Goal: Information Seeking & Learning: Learn about a topic

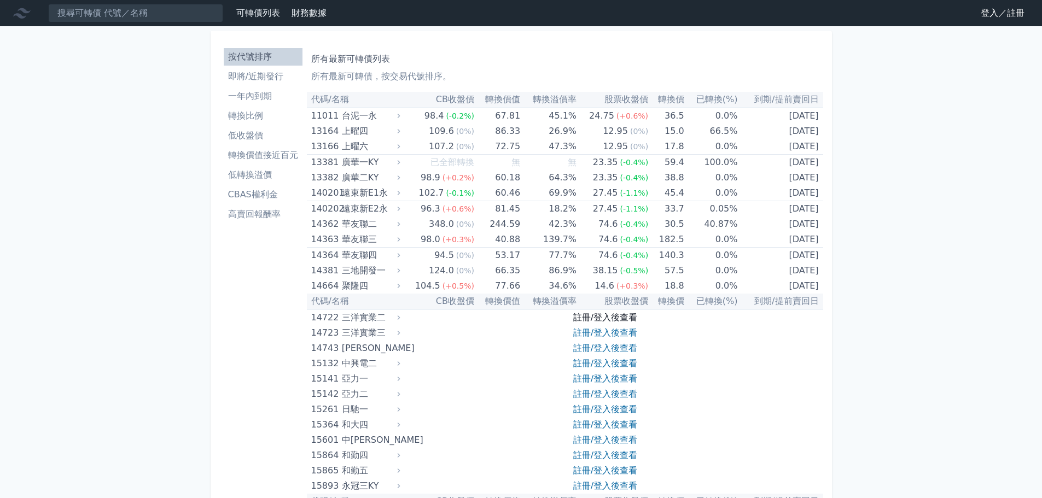
click at [583, 317] on link "註冊/登入後查看" at bounding box center [605, 317] width 64 height 10
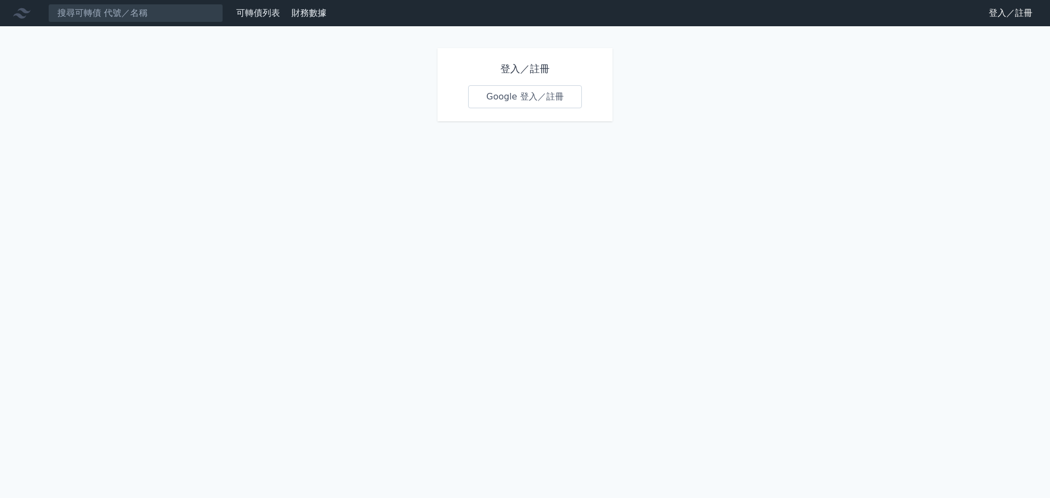
click at [509, 101] on link "Google 登入／註冊" at bounding box center [525, 96] width 114 height 23
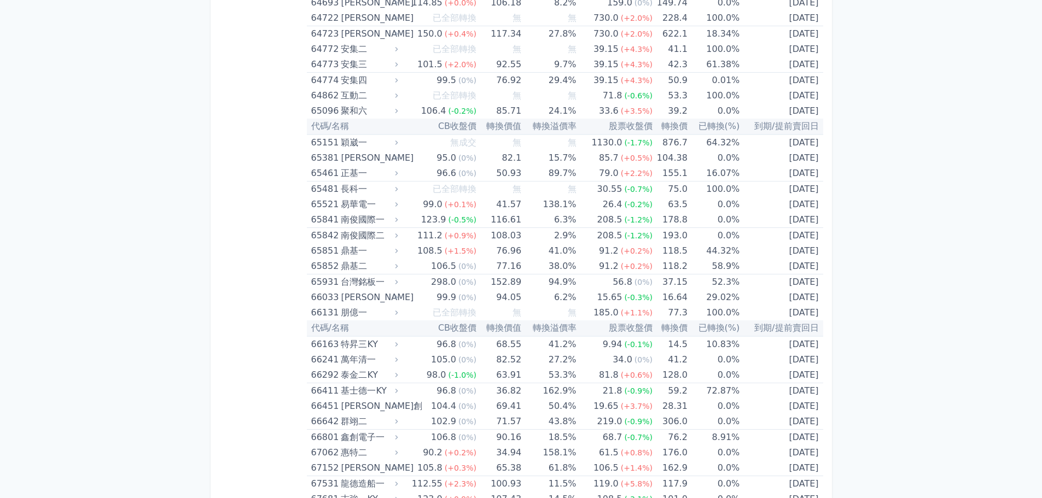
scroll to position [5033, 0]
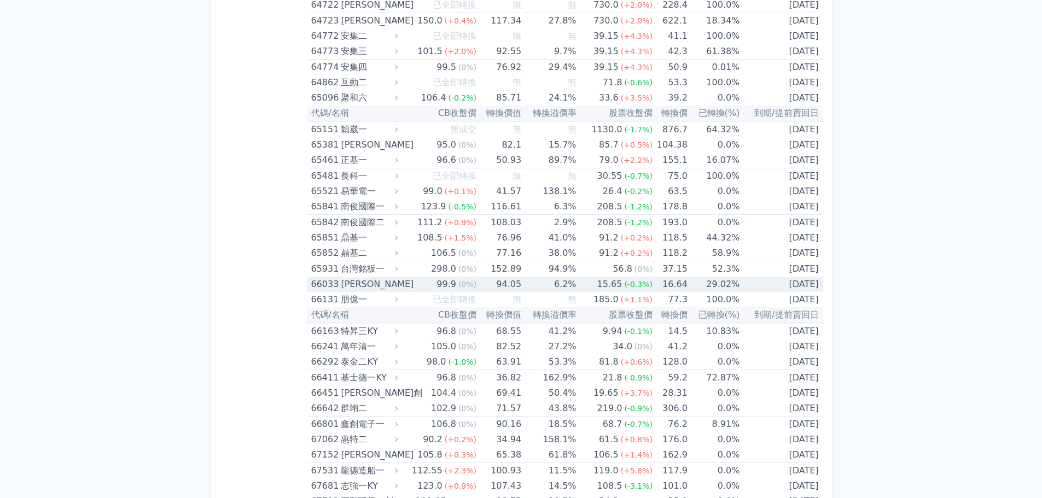
drag, startPoint x: 307, startPoint y: 287, endPoint x: 818, endPoint y: 289, distance: 511.5
click at [818, 289] on tr "66033 [PERSON_NAME] 99.9 (0%) 94.05 6.2% 15.65 (-0.3%) 16.64 29.02% [DATE]" at bounding box center [565, 284] width 516 height 15
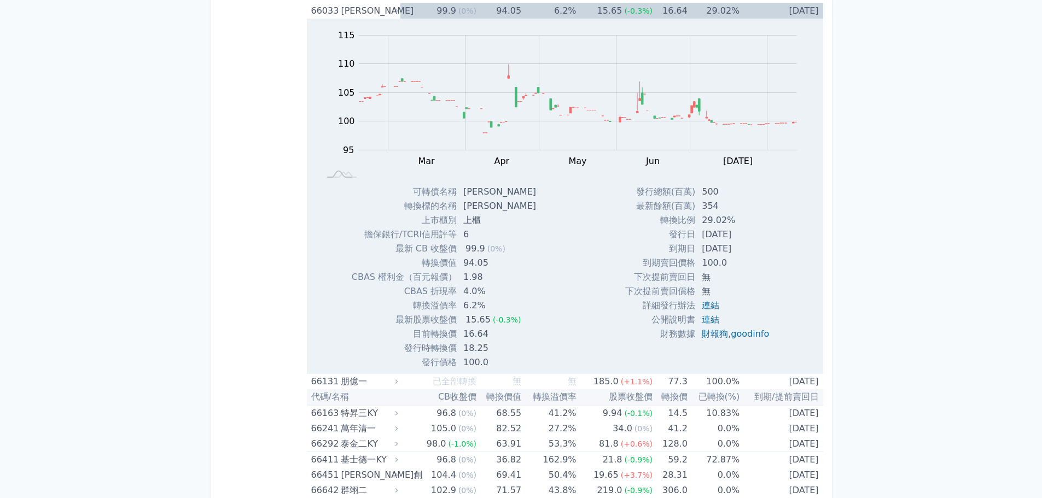
scroll to position [5197, 0]
